Goal: Information Seeking & Learning: Find specific fact

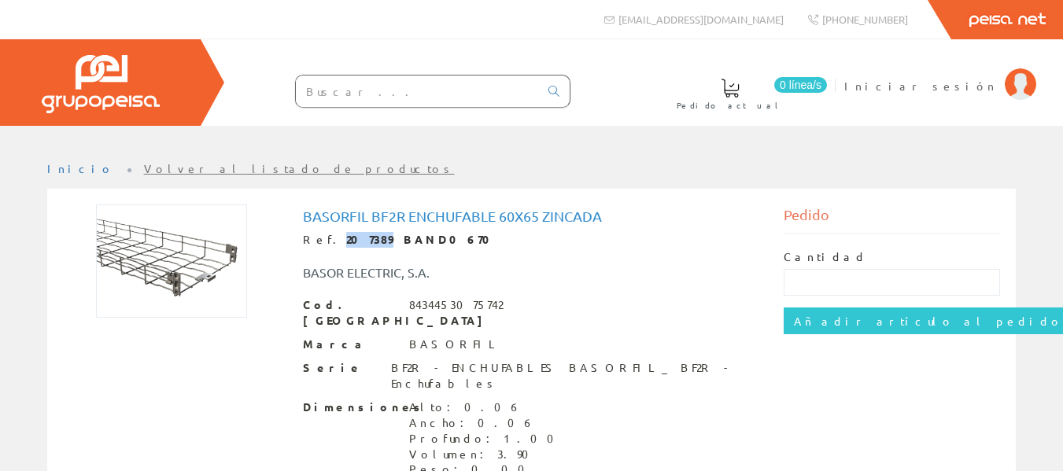
drag, startPoint x: 363, startPoint y: 239, endPoint x: 327, endPoint y: 238, distance: 35.4
click at [346, 238] on strong "207389 BAND0670" at bounding box center [423, 239] width 154 height 14
copy strong "207389"
drag, startPoint x: 362, startPoint y: 238, endPoint x: 327, endPoint y: 236, distance: 35.5
click at [346, 236] on strong "207248 BAND0652" at bounding box center [419, 239] width 146 height 14
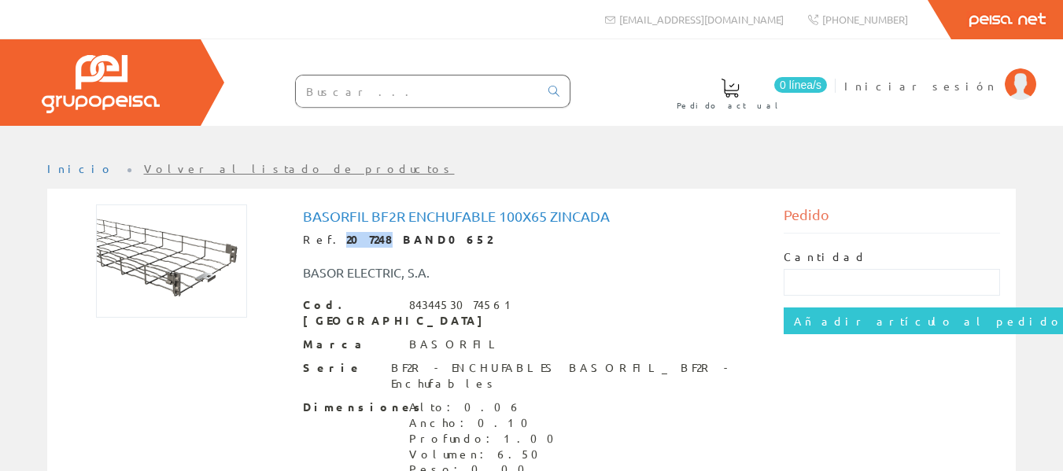
copy strong "207248"
click at [318, 91] on input "text" at bounding box center [417, 91] width 243 height 31
paste input "BF2R 150X65"
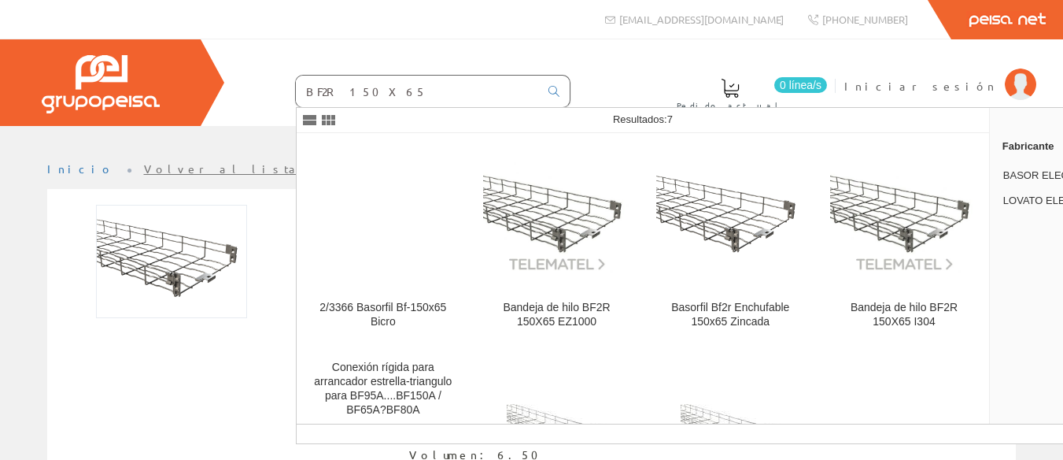
type input "BF2R 150X65"
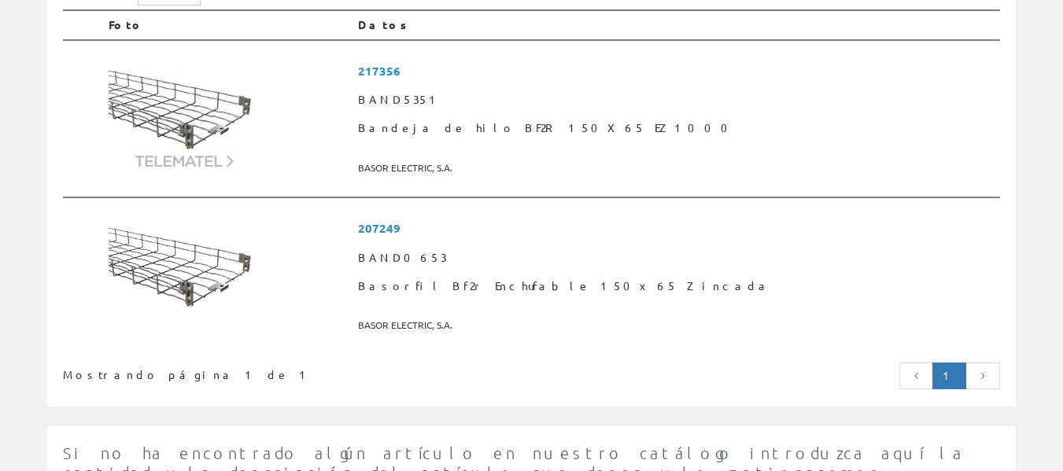
scroll to position [315, 0]
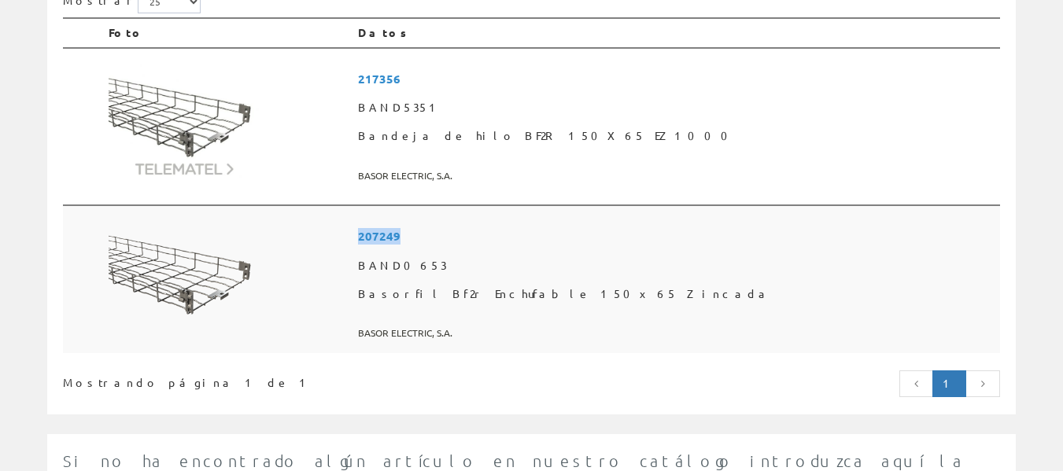
drag, startPoint x: 541, startPoint y: 232, endPoint x: 498, endPoint y: 236, distance: 42.7
click at [498, 236] on span "207249" at bounding box center [676, 236] width 636 height 29
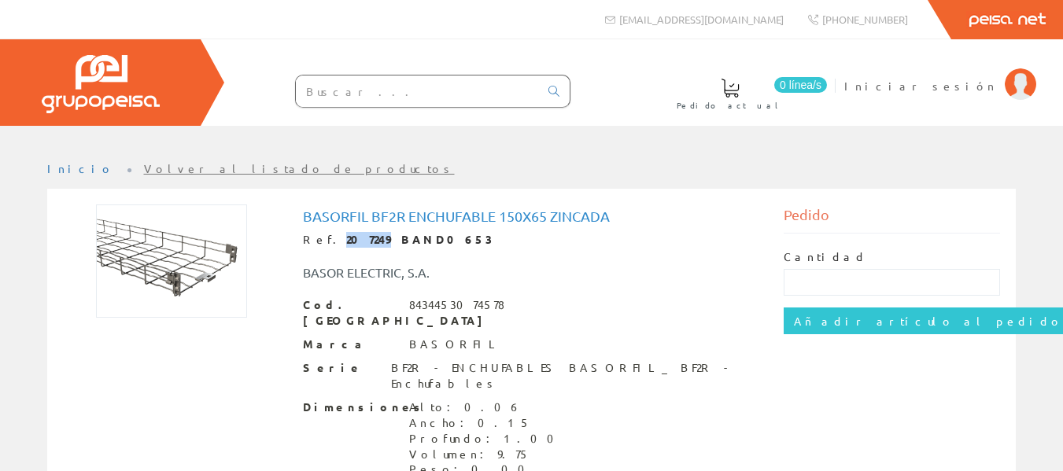
drag, startPoint x: 361, startPoint y: 239, endPoint x: 327, endPoint y: 238, distance: 34.6
click at [346, 238] on strong "207249 BAND0653" at bounding box center [419, 239] width 146 height 14
copy strong "207249"
click at [343, 83] on input "text" at bounding box center [417, 91] width 243 height 31
paste input "BF2R 200X65"
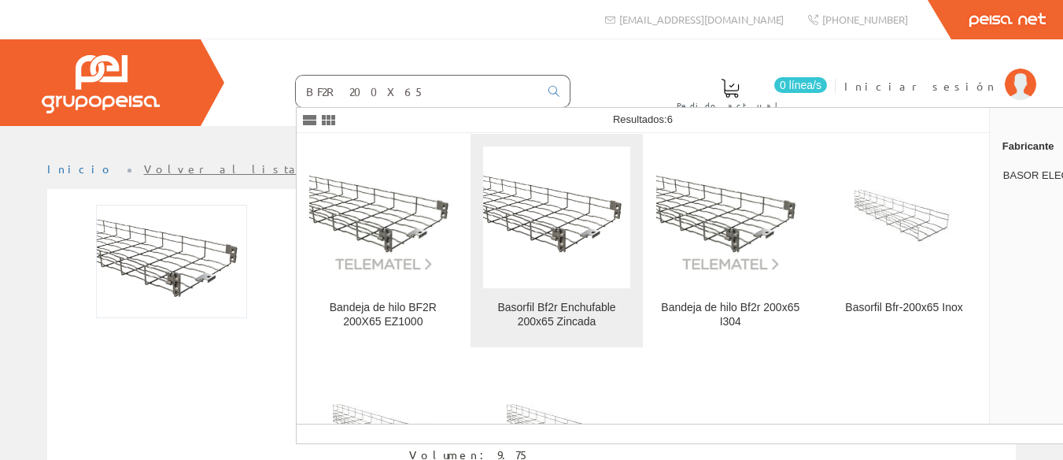
type input "BF2R 200X65"
click at [545, 321] on div "Basorfil Bf2r Enchufable 200x65 Zincada" at bounding box center [557, 315] width 148 height 28
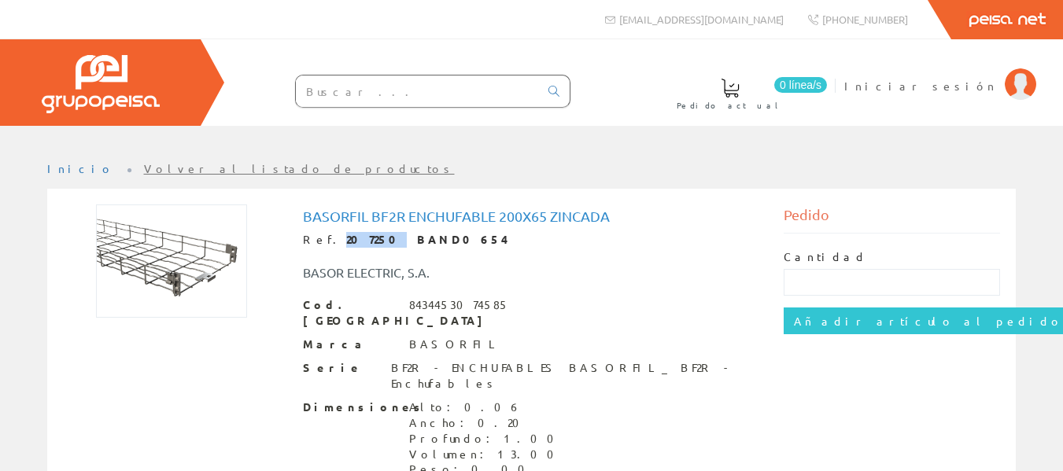
drag, startPoint x: 360, startPoint y: 241, endPoint x: 328, endPoint y: 242, distance: 31.5
click at [346, 242] on strong "207250 BAND0654" at bounding box center [427, 239] width 162 height 14
copy strong "207250"
click at [460, 93] on input "text" at bounding box center [417, 91] width 243 height 31
paste input "BF2R 300X65"
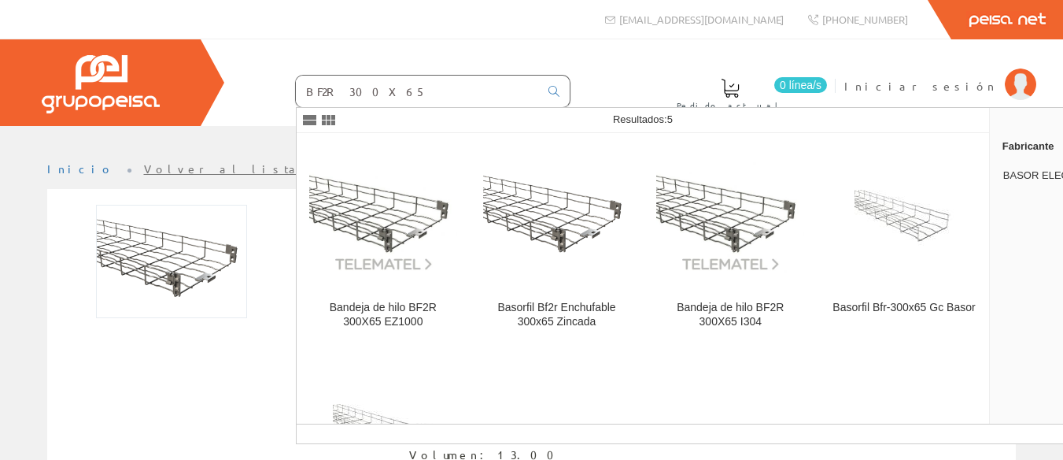
type input "BF2R 300X65"
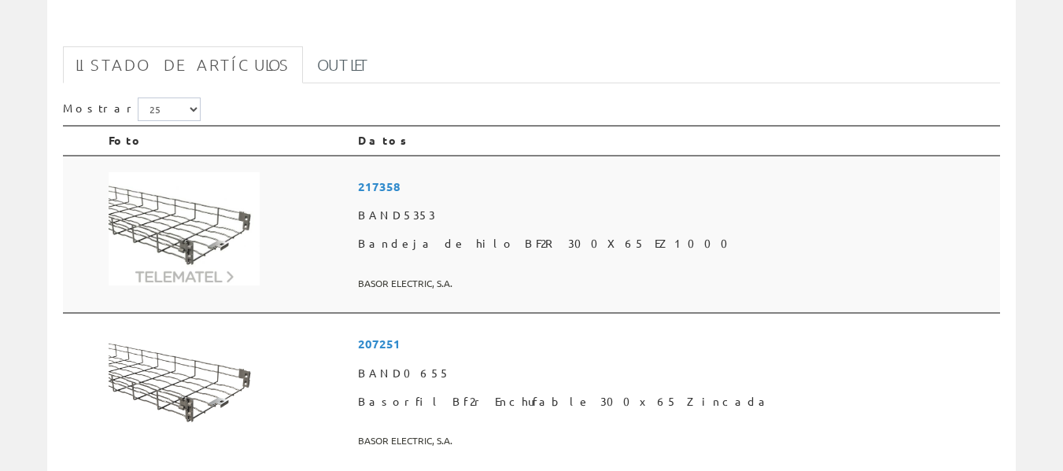
scroll to position [236, 0]
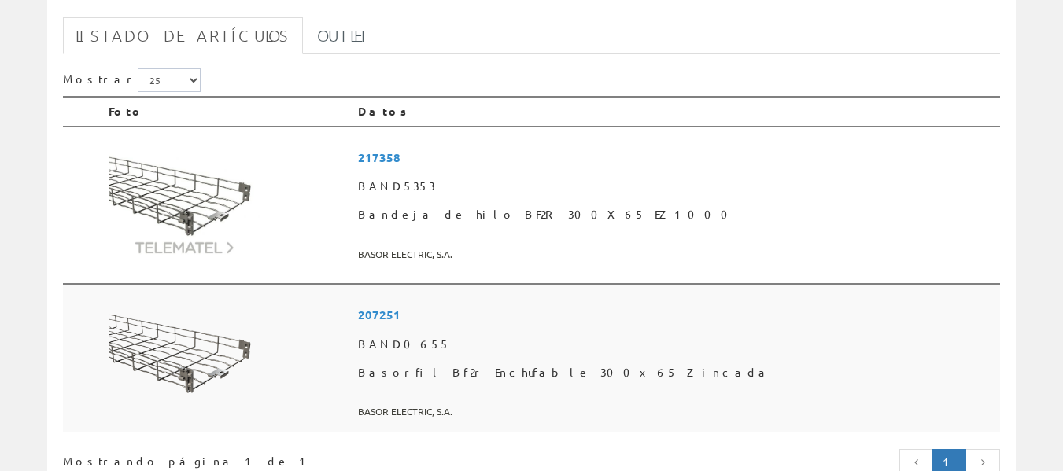
click at [528, 316] on span "207251" at bounding box center [676, 315] width 636 height 29
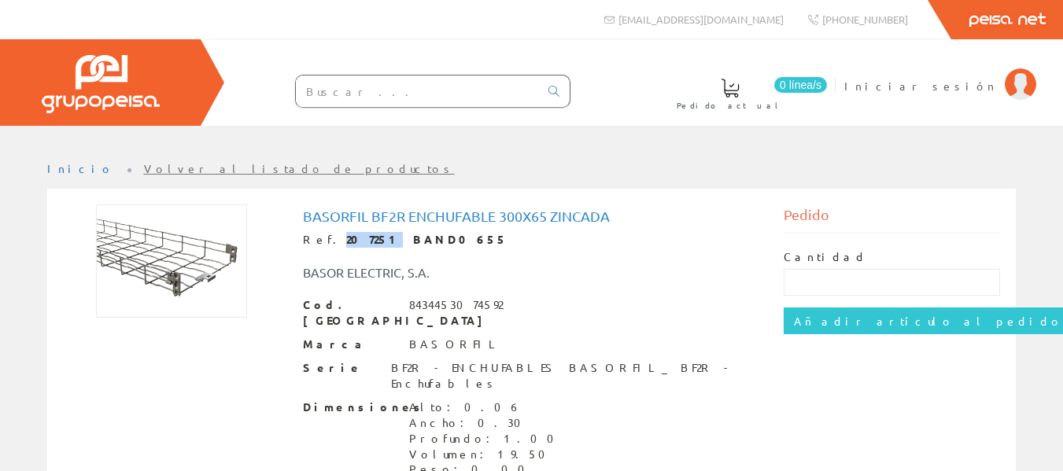
drag, startPoint x: 360, startPoint y: 239, endPoint x: 324, endPoint y: 235, distance: 36.4
click at [324, 235] on div "Ref. 207251 BAND0655" at bounding box center [531, 240] width 457 height 16
copy strong "207251"
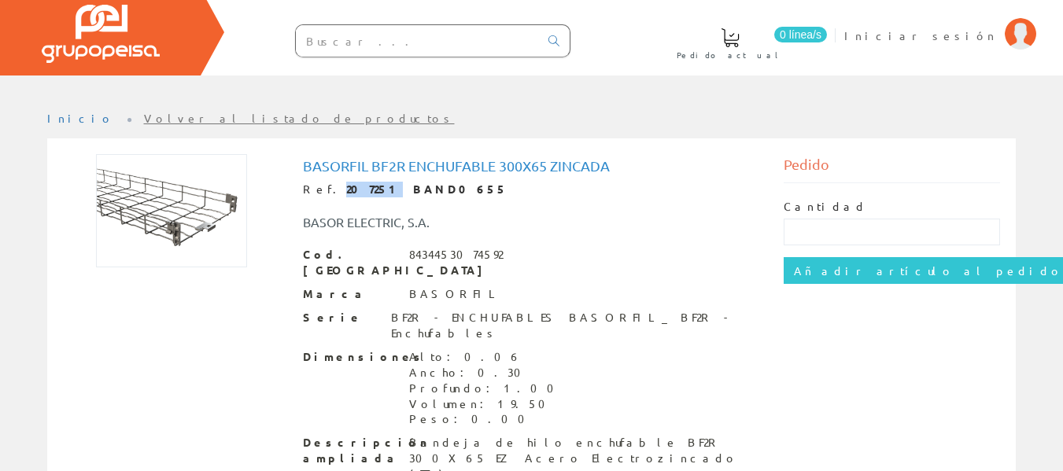
scroll to position [65, 0]
